Goal: Task Accomplishment & Management: Manage account settings

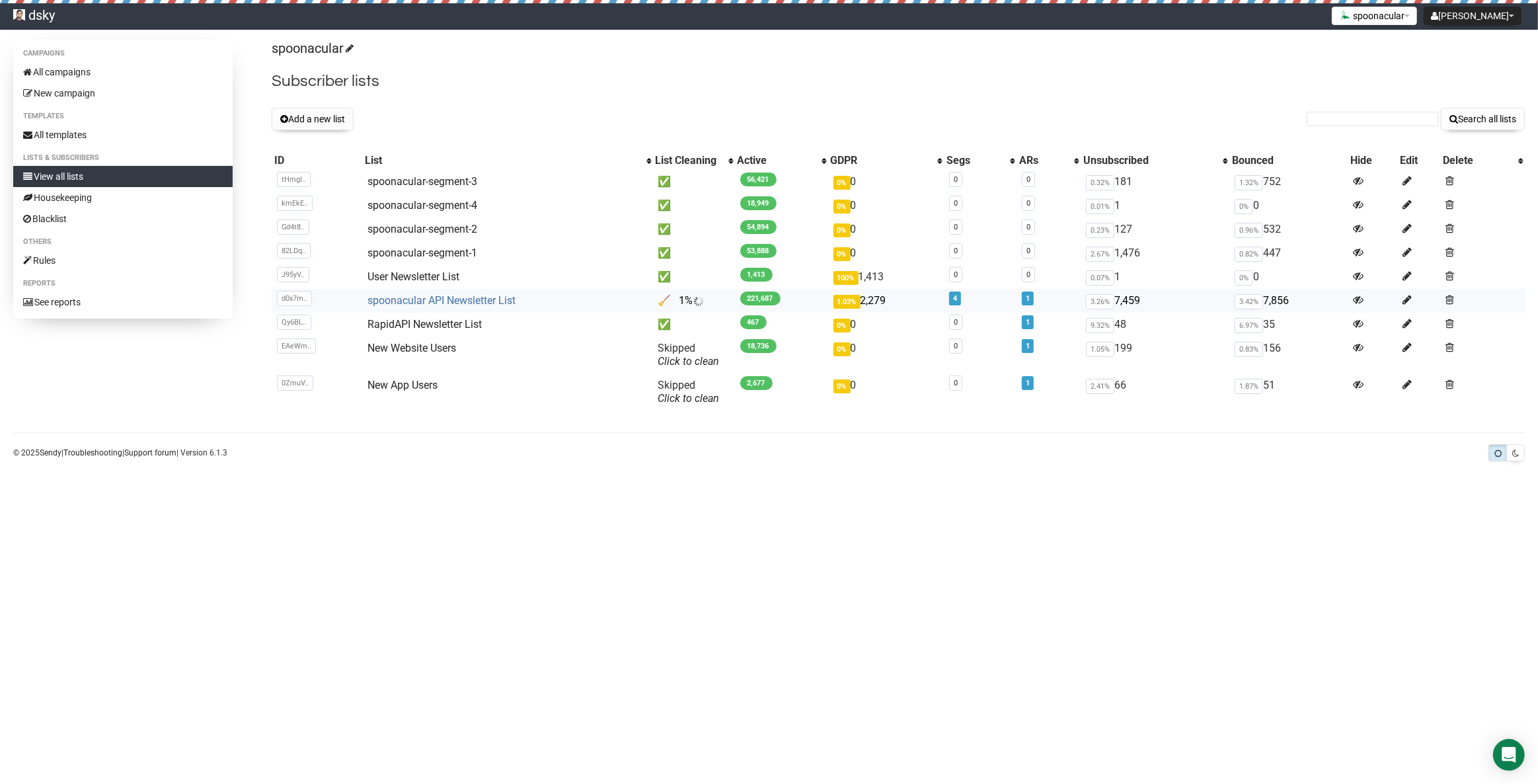
click at [428, 299] on link "spoonacular API Newsletter List" at bounding box center [441, 300] width 148 height 13
click at [322, 124] on button "Add a new list" at bounding box center [313, 119] width 82 height 23
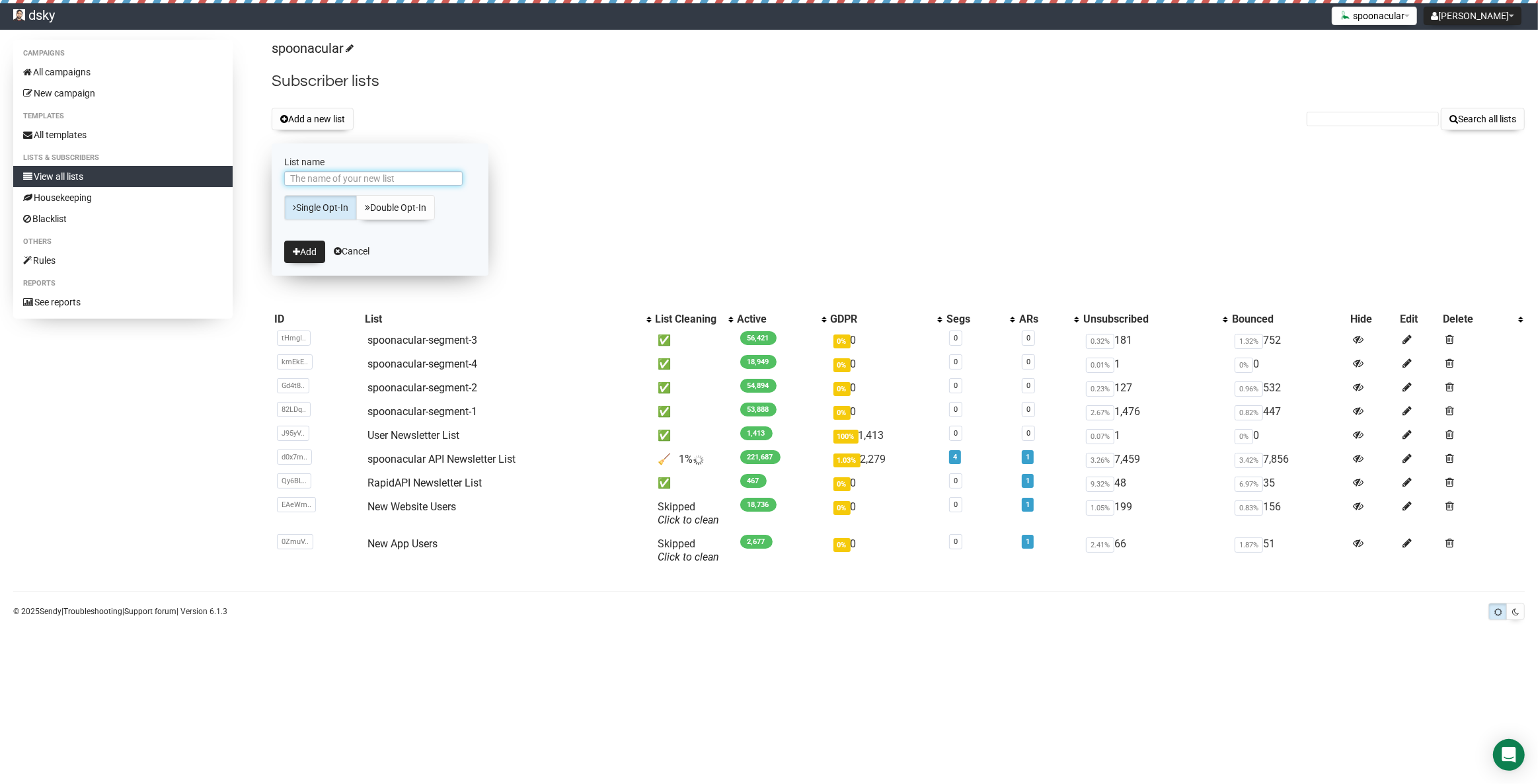
click at [336, 173] on input "List name" at bounding box center [373, 178] width 178 height 14
type input "segment1-2025-10-15"
click at [310, 247] on button "Add" at bounding box center [304, 252] width 41 height 23
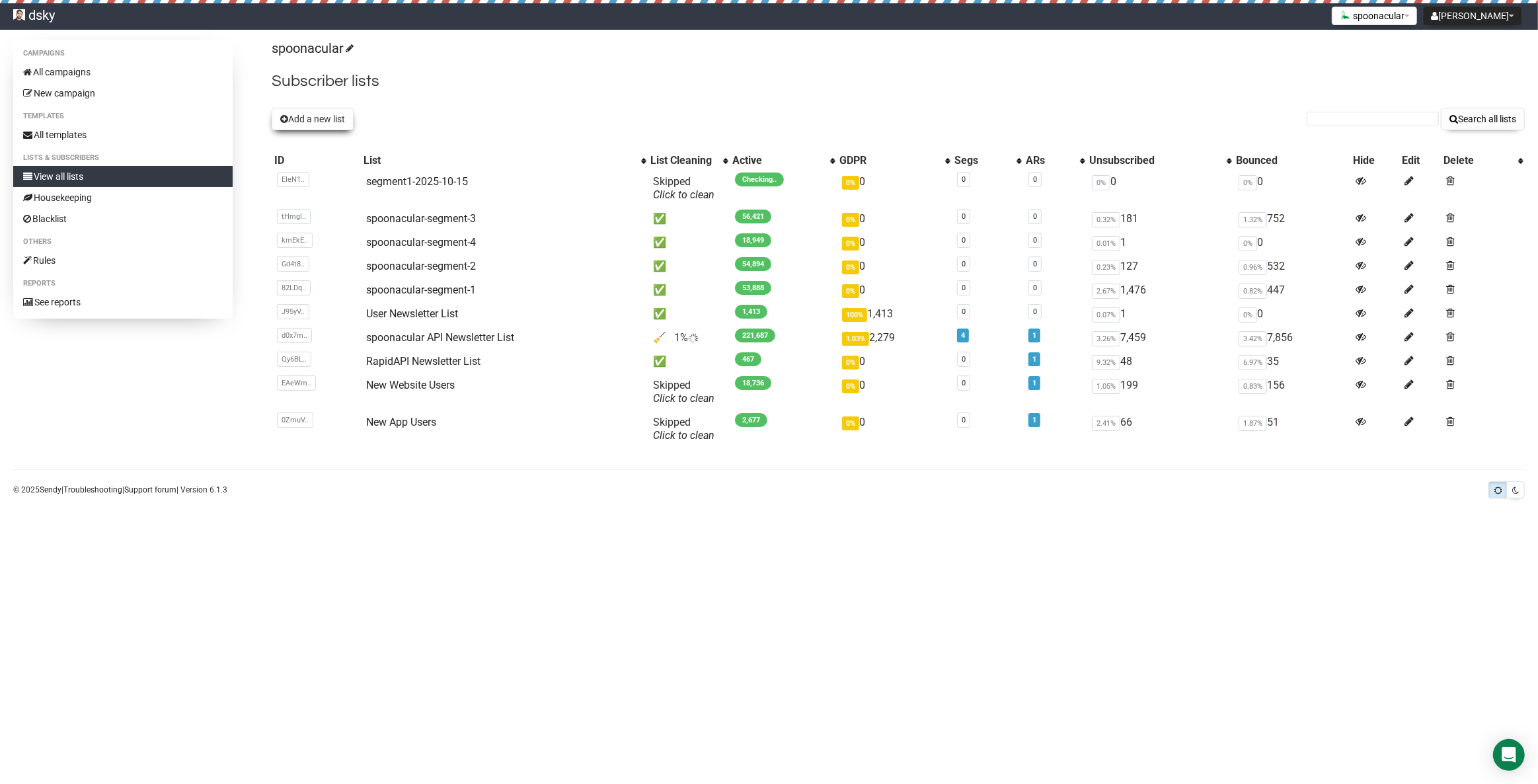
click at [329, 120] on button "Add a new list" at bounding box center [313, 119] width 82 height 23
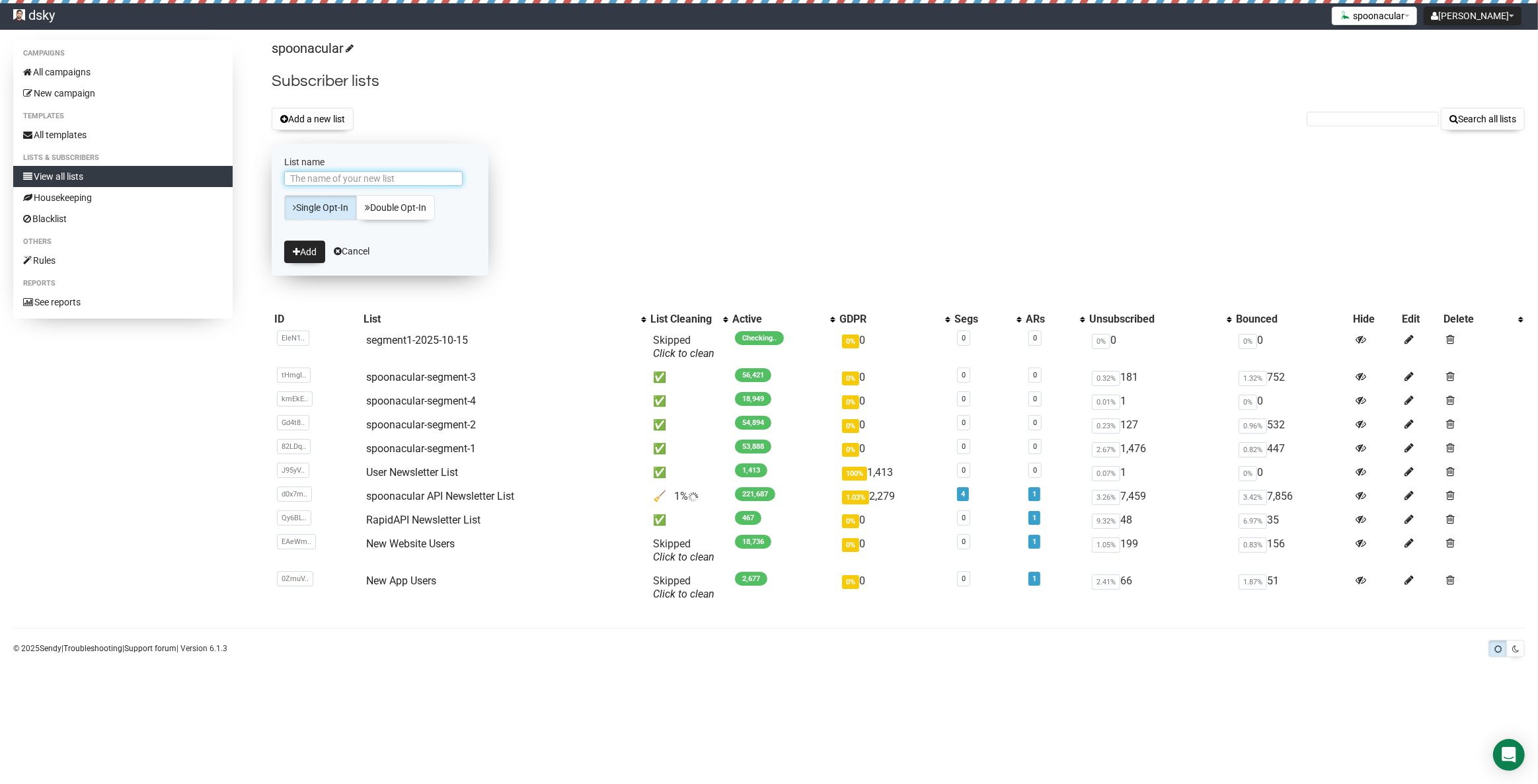
click at [357, 176] on input "List name" at bounding box center [373, 178] width 178 height 14
type input "segment2-2025-1"
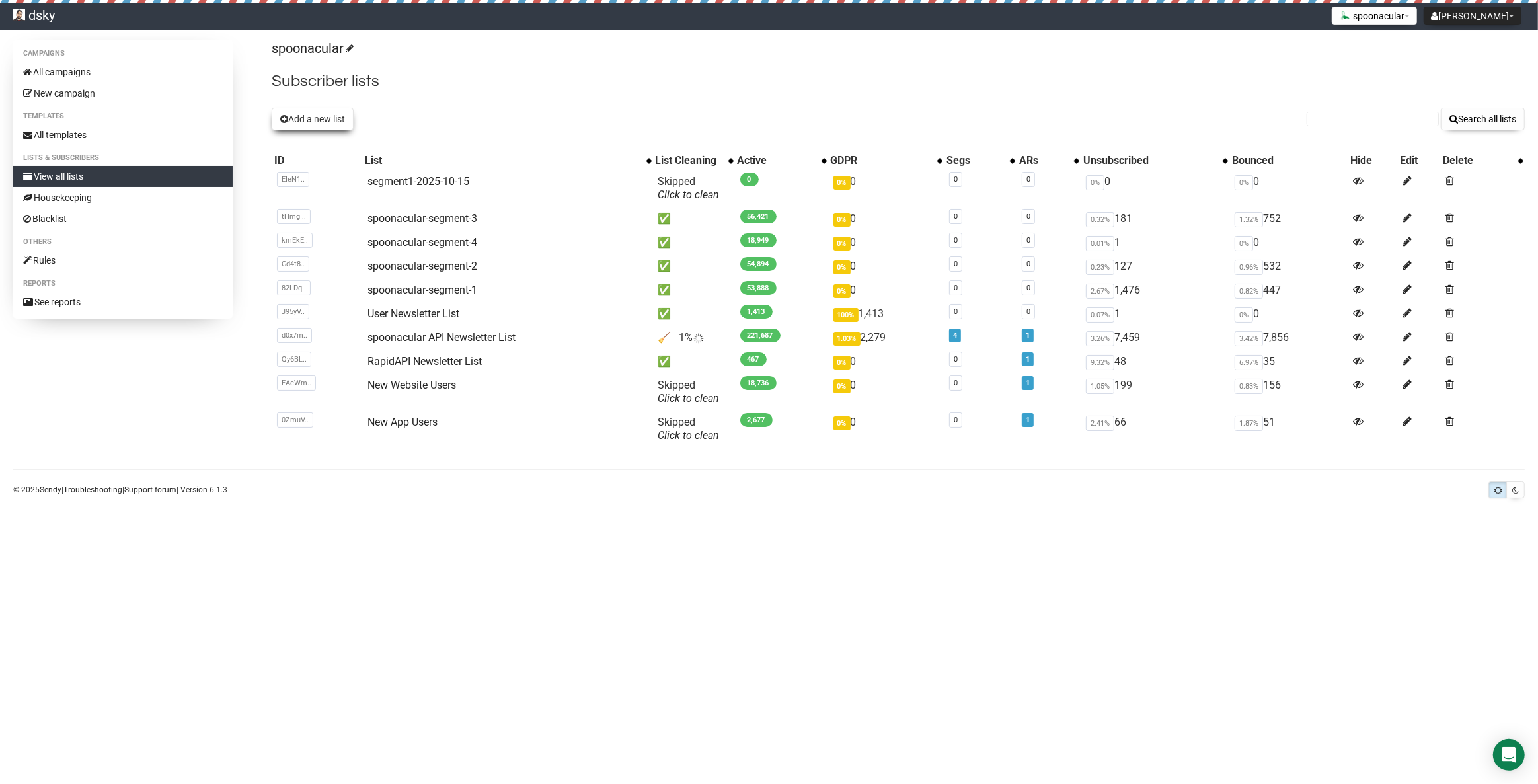
click at [316, 119] on button "Add a new list" at bounding box center [313, 119] width 82 height 23
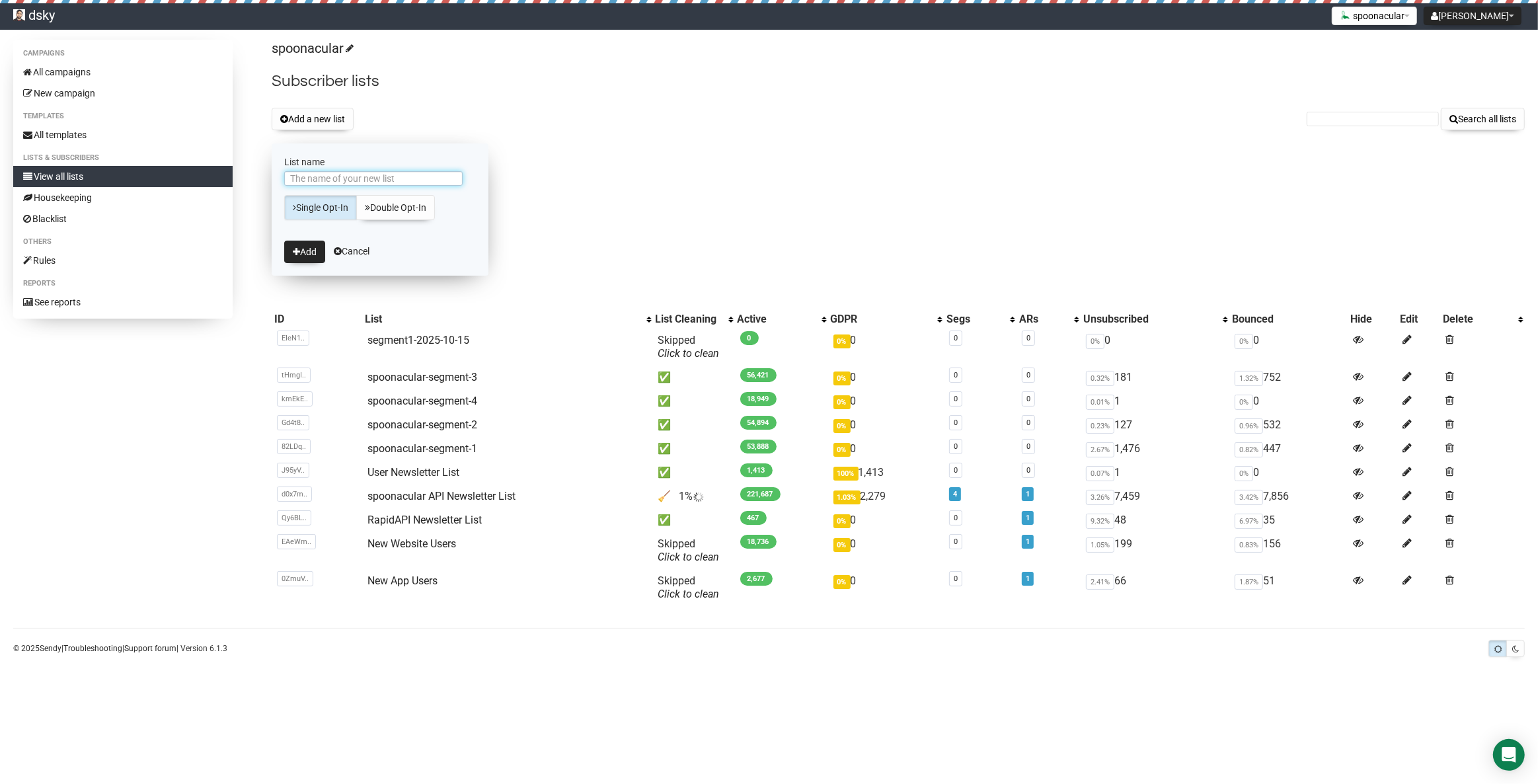
click at [325, 173] on input "List name" at bounding box center [373, 178] width 178 height 14
type input "segment2-2025-10-15"
click at [307, 244] on button "Add" at bounding box center [304, 252] width 41 height 23
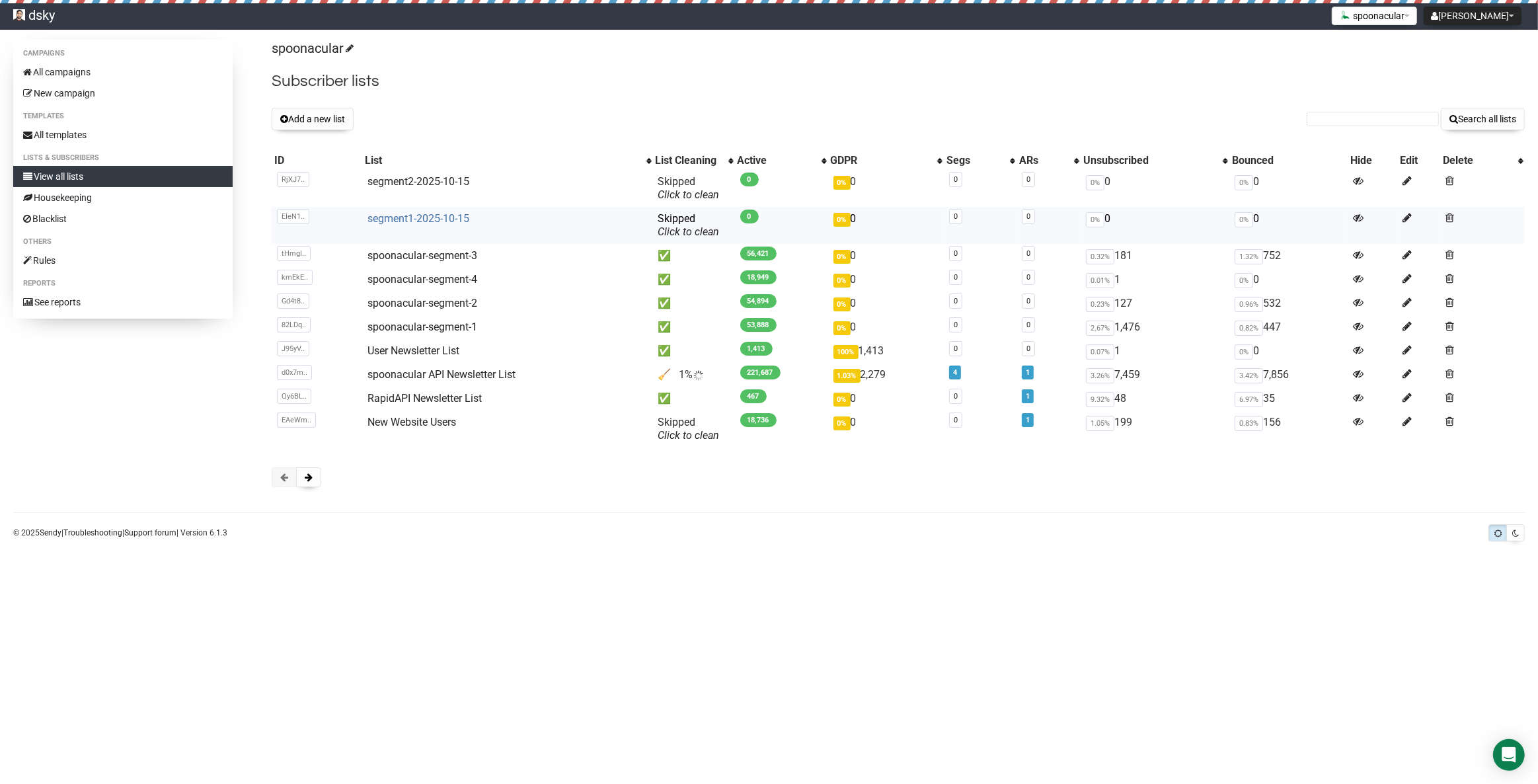
click at [427, 218] on link "segment1-2025-10-15" at bounding box center [418, 219] width 102 height 13
click at [535, 542] on div "Campaigns All campaigns New campaign Templates All templates Lists & subscriber…" at bounding box center [769, 292] width 1538 height 506
click at [435, 219] on link "segment1-2025-10-15" at bounding box center [418, 219] width 102 height 13
click at [443, 183] on link "segment2-2025-10-15" at bounding box center [418, 181] width 102 height 13
click at [423, 215] on link "segment1-2025-10-15" at bounding box center [418, 219] width 102 height 13
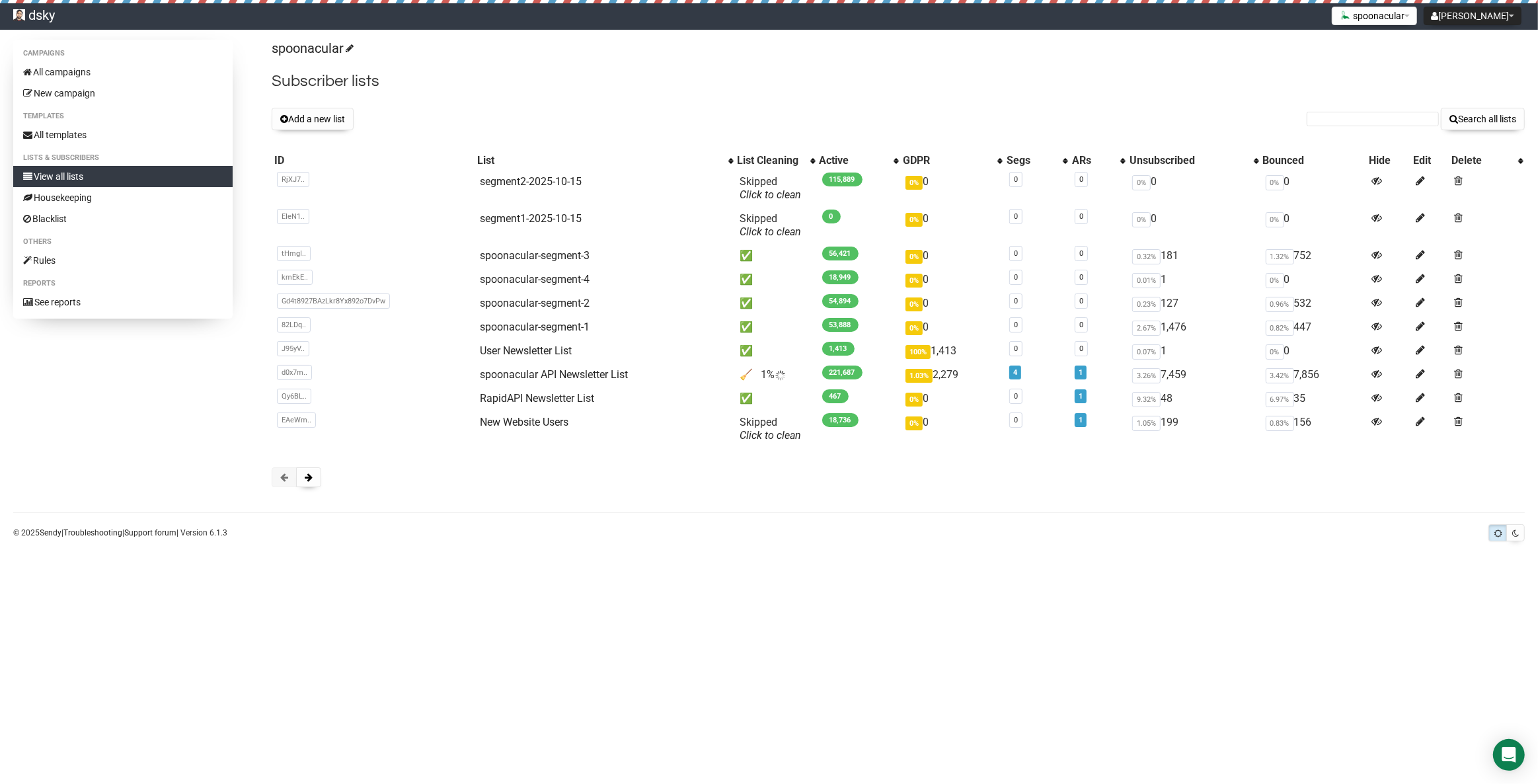
click at [361, 548] on body "dsky [PERSON_NAME] Settings Logout spoonacular API League Art Search Big Book A…" at bounding box center [769, 392] width 1538 height 784
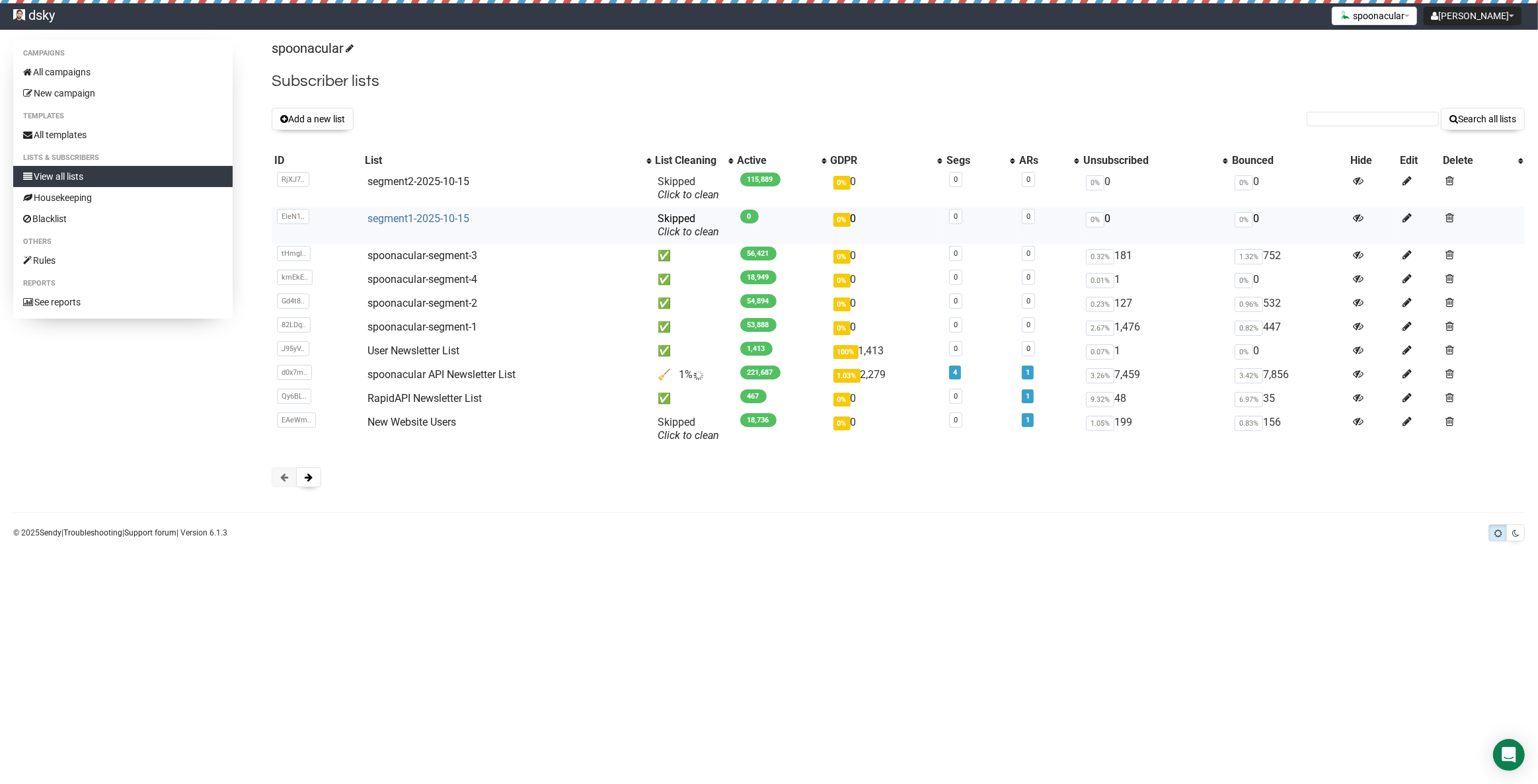
click at [443, 218] on link "segment1-2025-10-15" at bounding box center [418, 219] width 102 height 13
click at [78, 74] on link "All campaigns" at bounding box center [122, 72] width 219 height 21
